Goal: Transaction & Acquisition: Purchase product/service

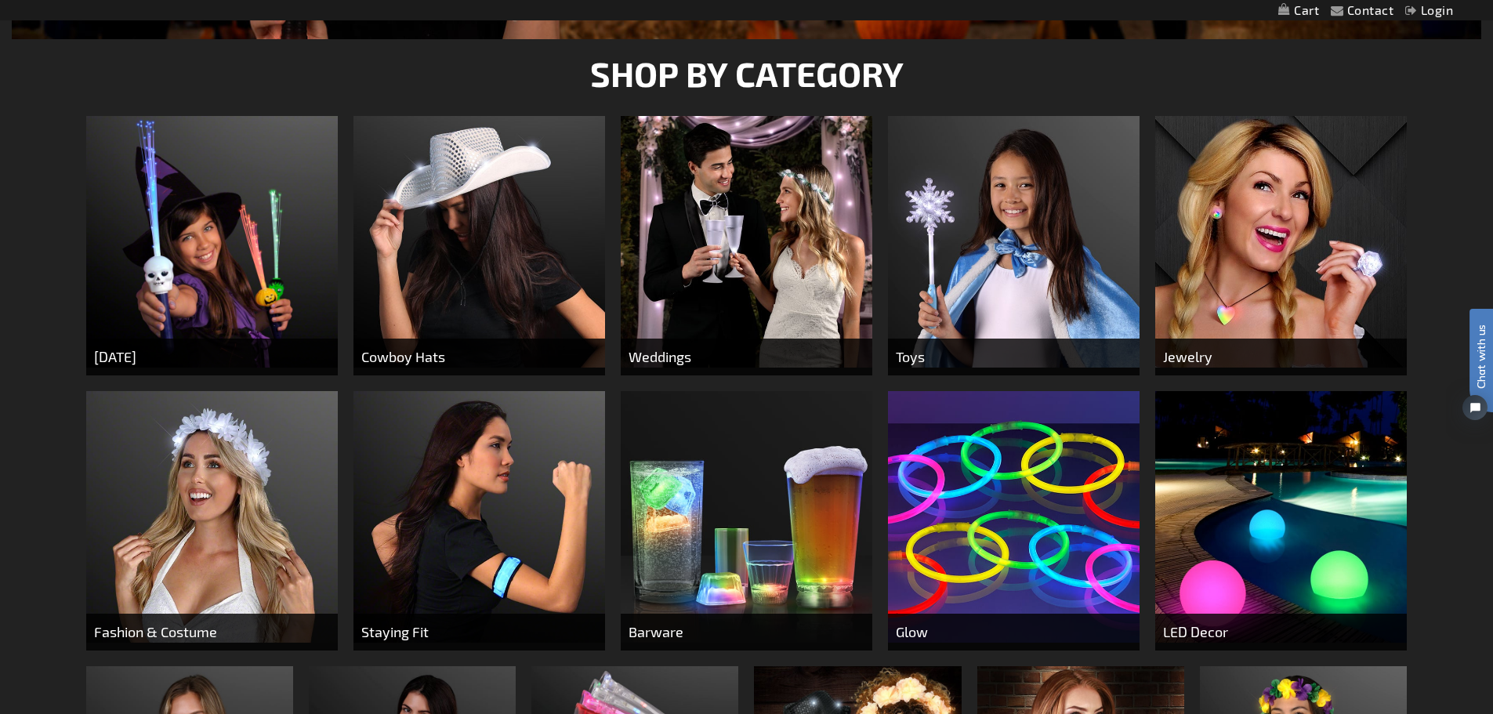
click at [266, 367] on span "[DATE]" at bounding box center [211, 356] width 251 height 37
click at [120, 360] on span "[DATE]" at bounding box center [211, 356] width 251 height 37
click at [212, 248] on img at bounding box center [211, 241] width 251 height 251
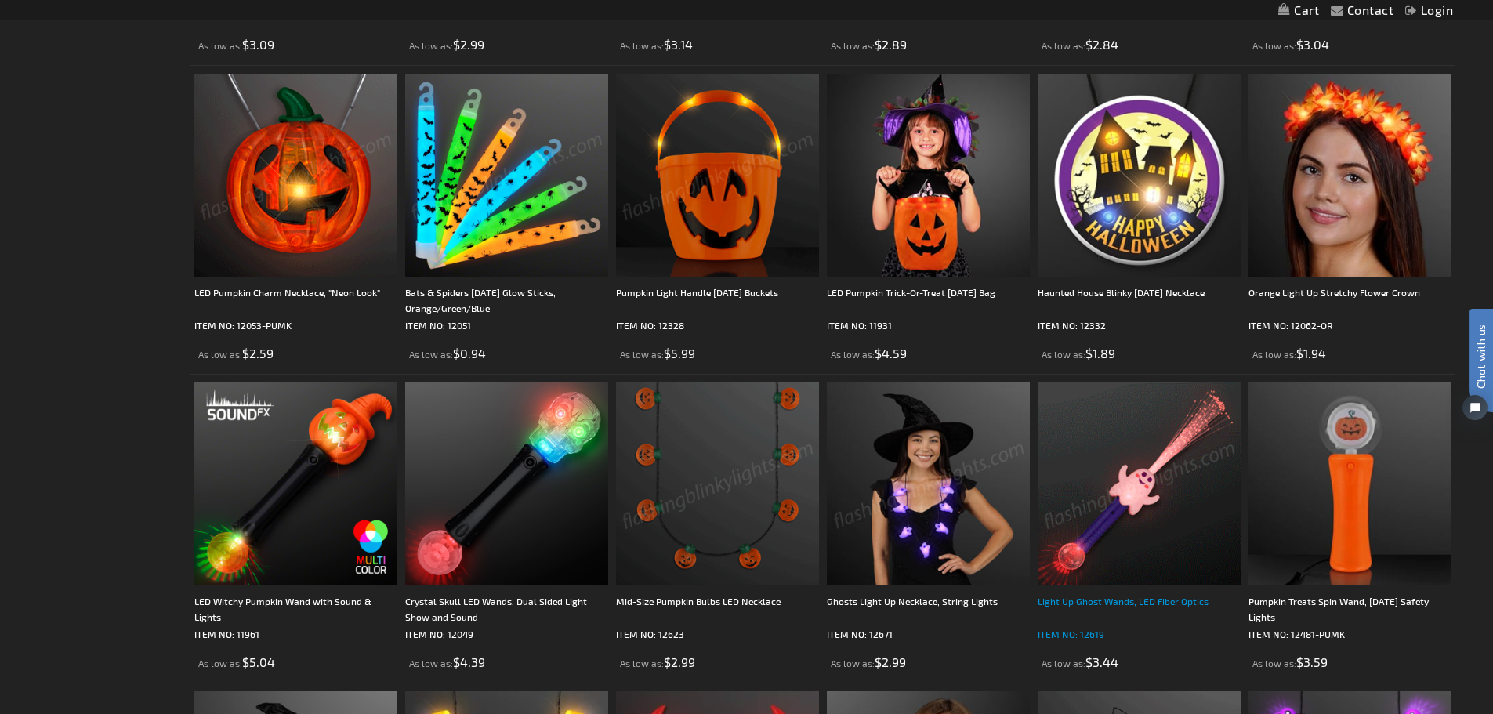
scroll to position [1093, 0]
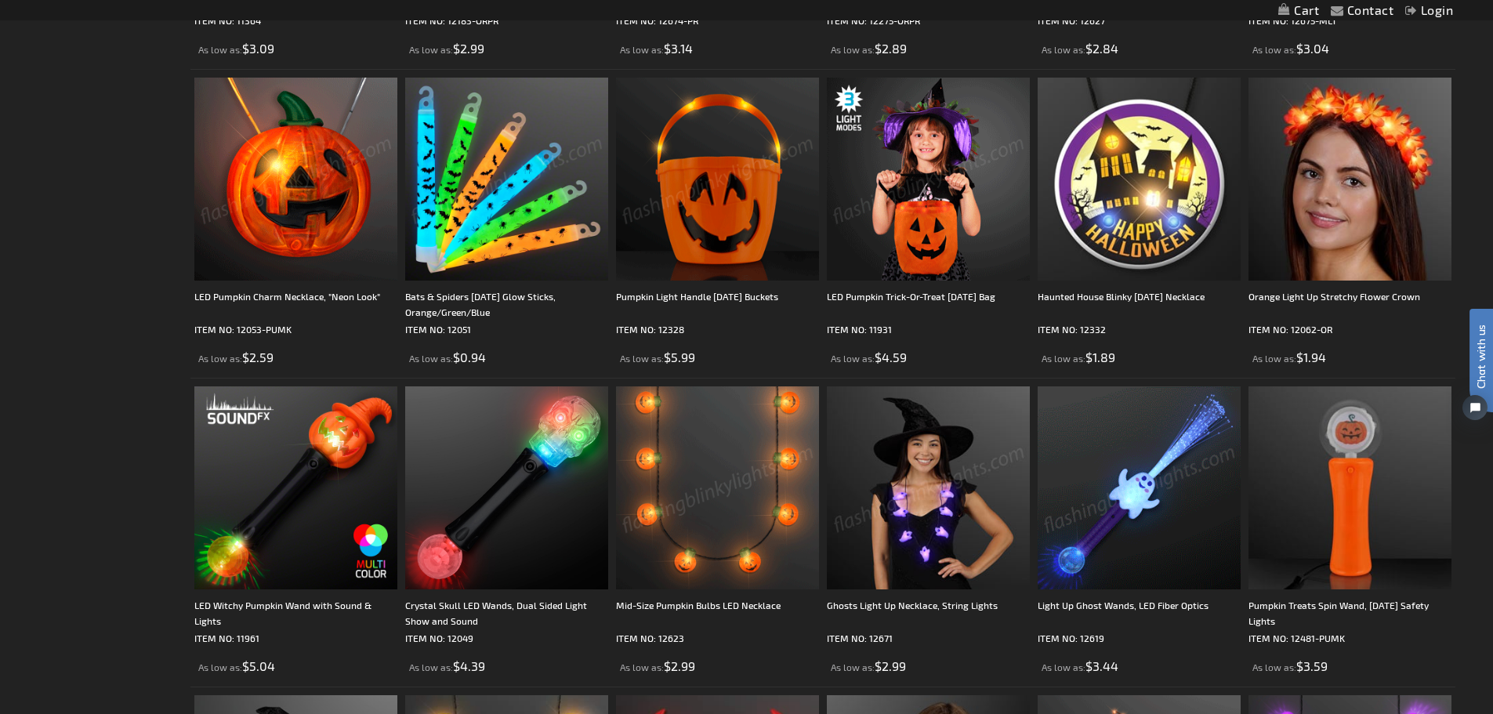
click at [923, 201] on img at bounding box center [928, 179] width 203 height 203
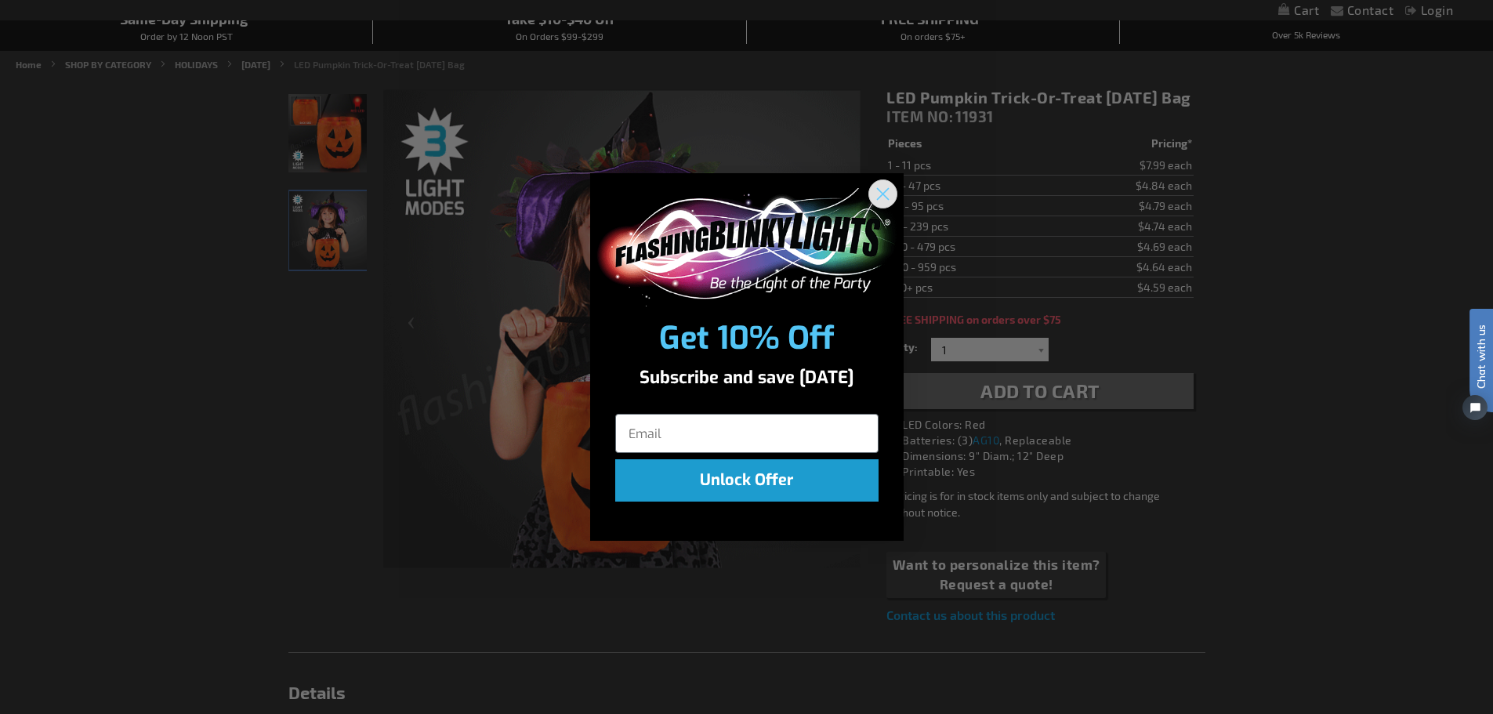
drag, startPoint x: 878, startPoint y: 197, endPoint x: 868, endPoint y: 198, distance: 10.2
click at [878, 197] on icon "Close dialog" at bounding box center [882, 194] width 11 height 11
